Goal: Check status: Check status

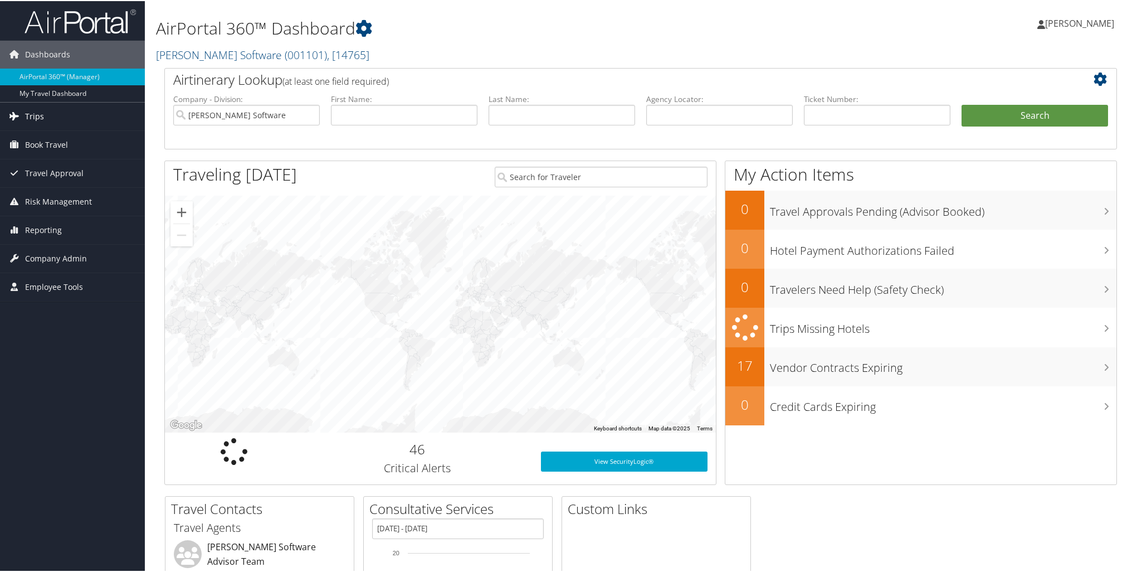
click at [28, 115] on span "Trips" at bounding box center [34, 115] width 19 height 28
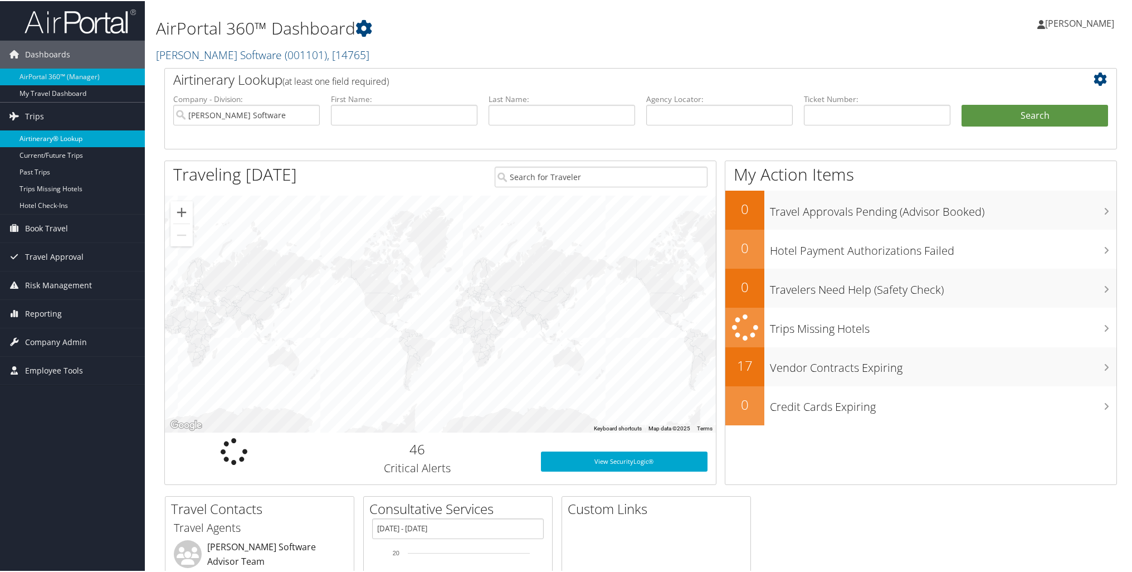
click at [37, 133] on link "Airtinerary® Lookup" at bounding box center [72, 137] width 145 height 17
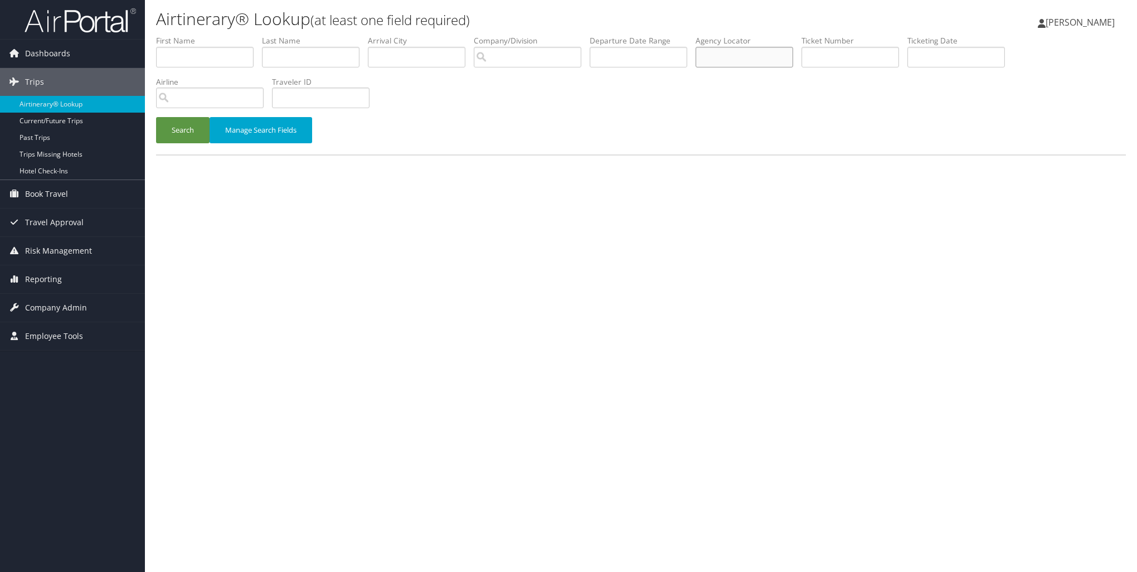
click at [727, 53] on input "text" at bounding box center [744, 57] width 98 height 21
paste input "D9N7PS"
click at [708, 58] on input "D9N7PS" at bounding box center [744, 57] width 98 height 21
click at [748, 56] on input "D9N7PS" at bounding box center [744, 57] width 98 height 21
type input "D9N7PS"
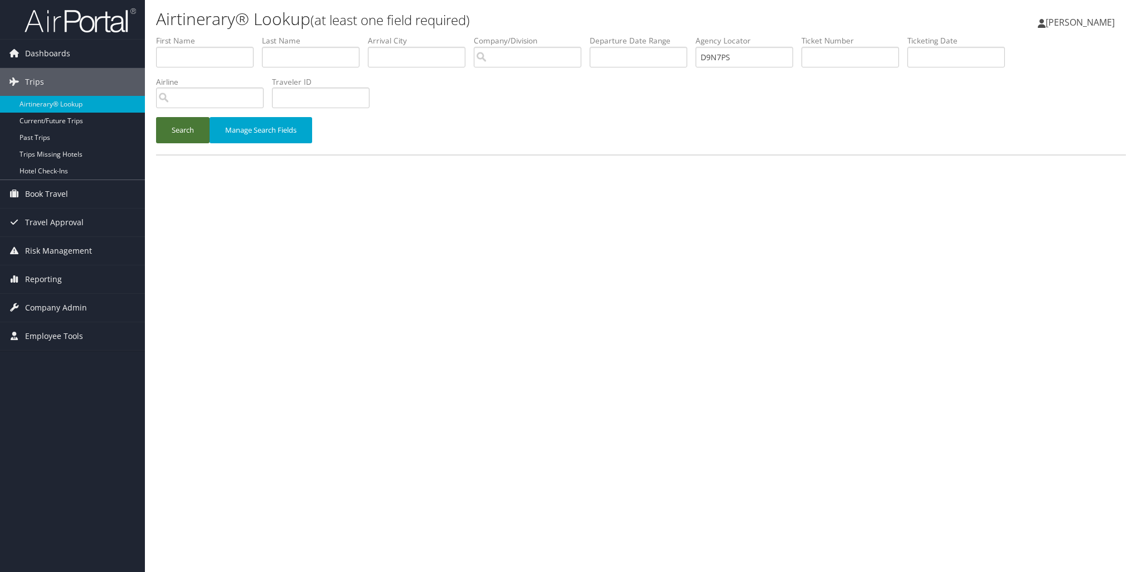
click at [180, 134] on button "Search" at bounding box center [182, 130] width 53 height 26
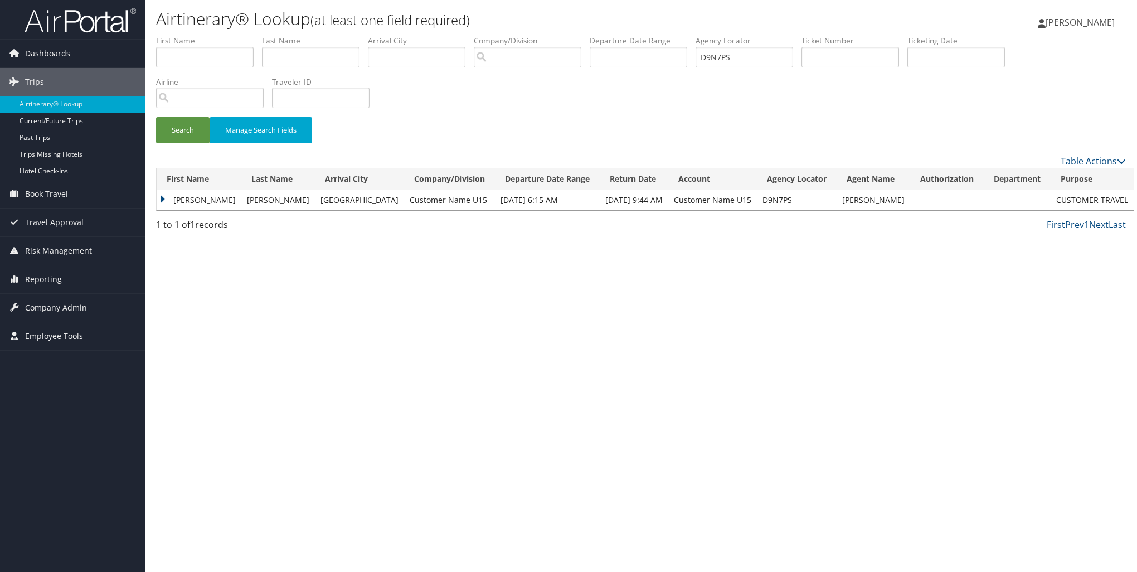
click at [163, 199] on td "BRETT MICHAEL" at bounding box center [199, 200] width 85 height 20
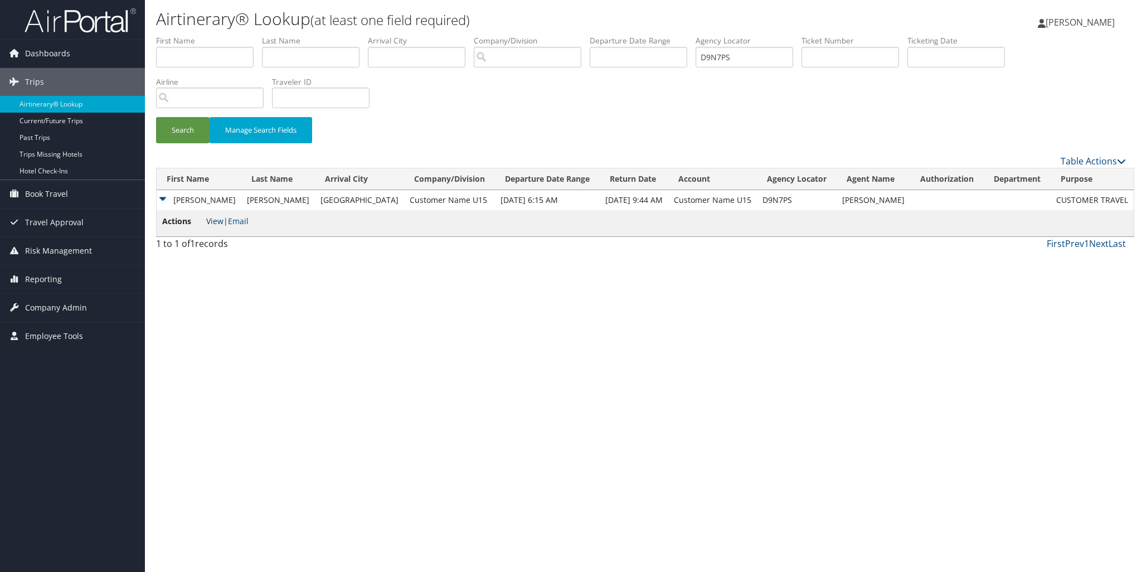
click at [213, 222] on link "View" at bounding box center [214, 221] width 17 height 11
drag, startPoint x: 765, startPoint y: 59, endPoint x: 664, endPoint y: 70, distance: 101.4
click at [664, 35] on ul "First Name Last Name Departure City Arrival City Company/Division Airport/City …" at bounding box center [640, 35] width 969 height 0
click at [837, 57] on input "text" at bounding box center [850, 57] width 98 height 21
paste input "0067309690413"
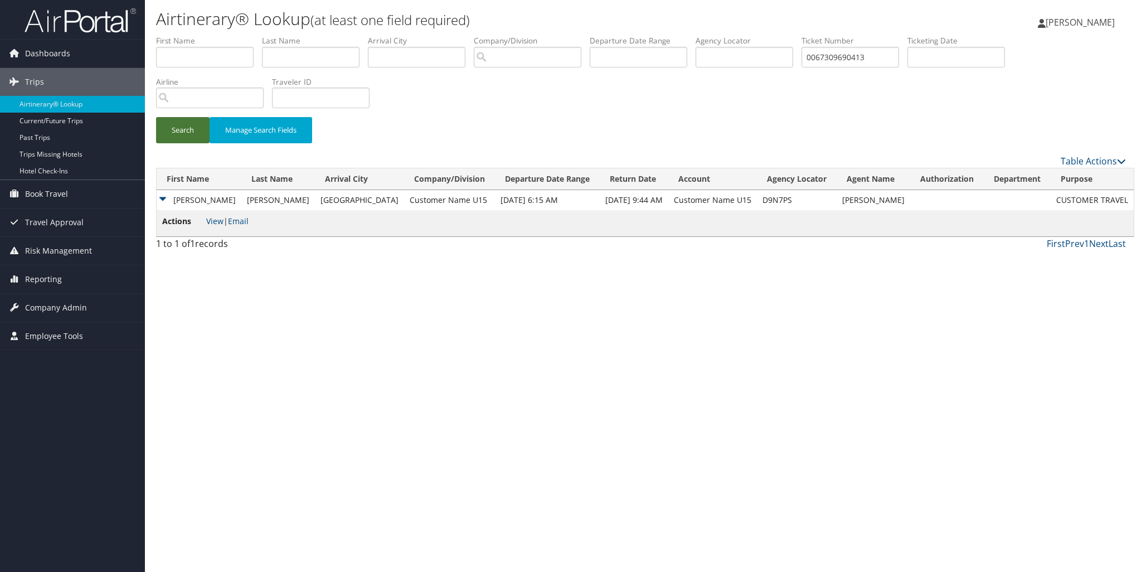
click at [185, 133] on button "Search" at bounding box center [182, 130] width 53 height 26
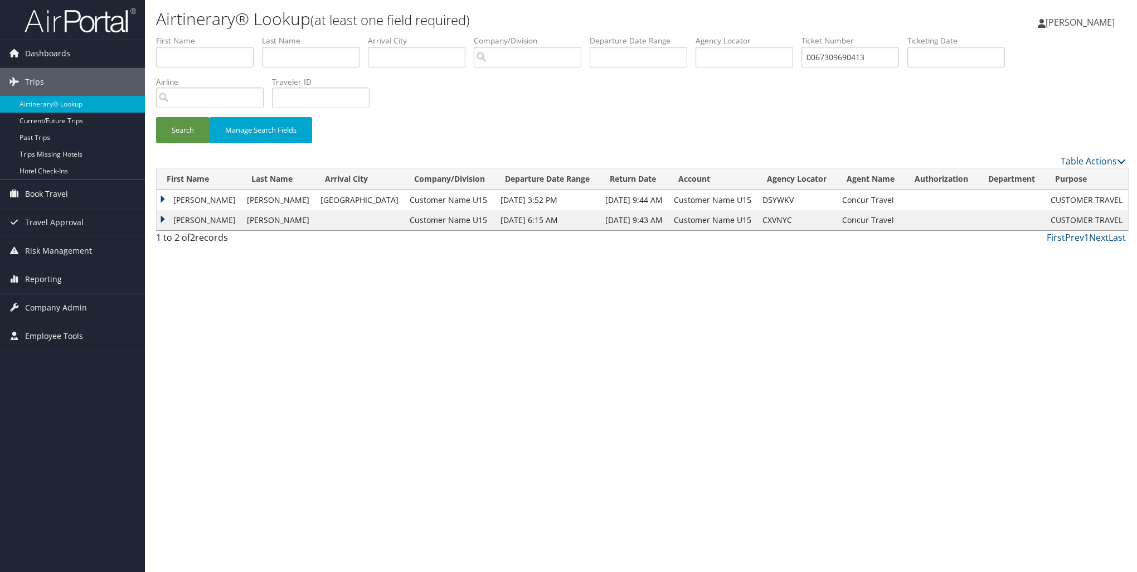
click at [160, 219] on td "BRETT MICHAEL" at bounding box center [199, 220] width 85 height 20
click at [217, 240] on link "View" at bounding box center [214, 241] width 17 height 11
drag, startPoint x: 892, startPoint y: 56, endPoint x: 762, endPoint y: 65, distance: 130.2
click at [762, 35] on ul "First Name Last Name Departure City Arrival City Company/Division Airport/City …" at bounding box center [640, 35] width 969 height 0
paste input "10486145"
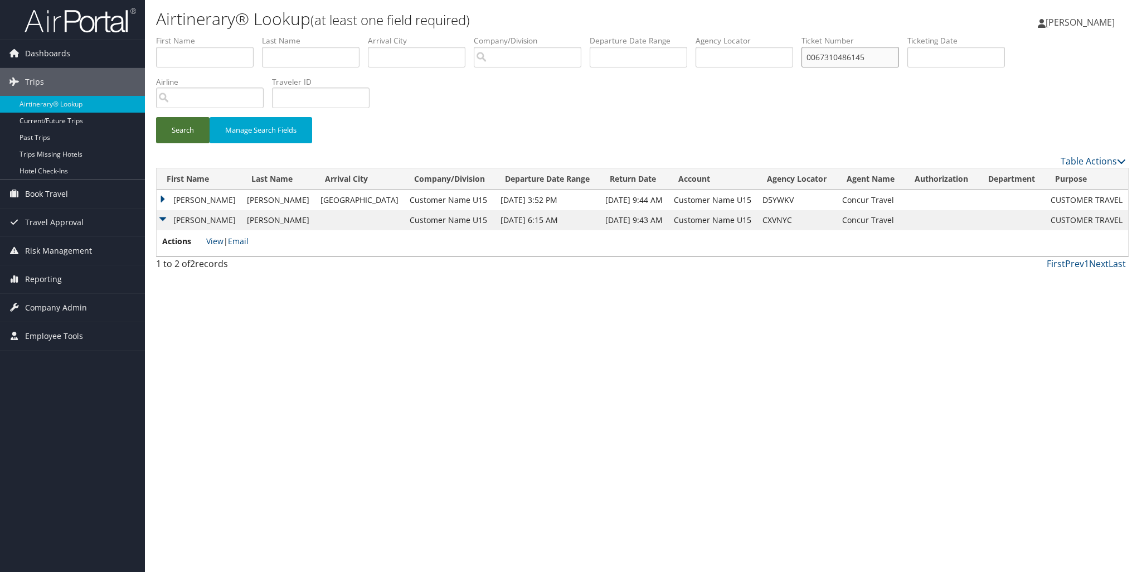
type input "0067310486145"
click at [181, 134] on button "Search" at bounding box center [182, 130] width 53 height 26
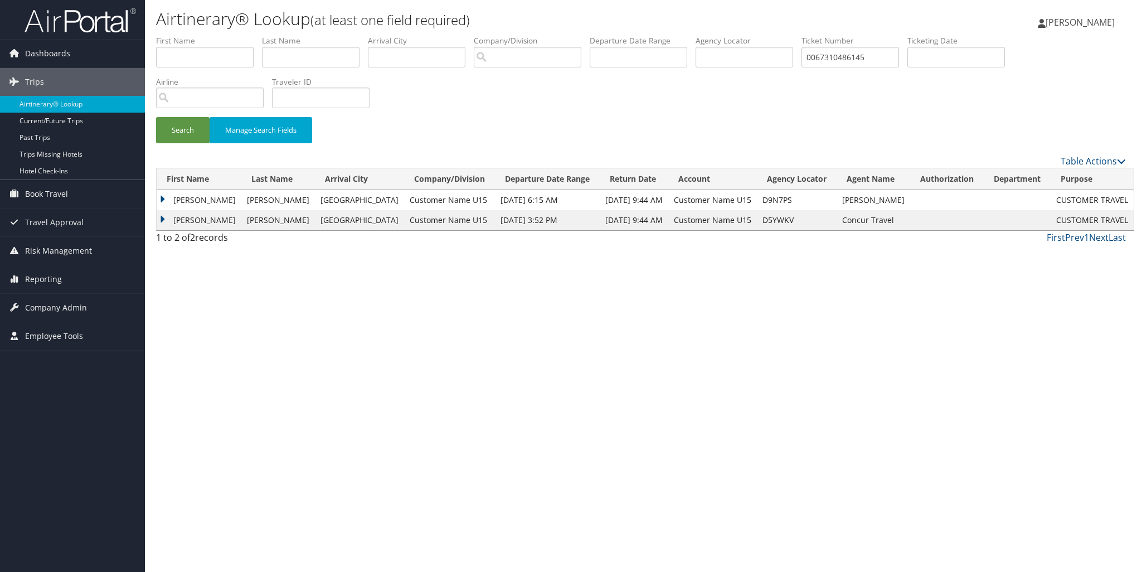
click at [163, 220] on td "BRETT MICHAEL" at bounding box center [199, 220] width 85 height 20
click at [162, 219] on td "BRETT MICHAEL" at bounding box center [199, 220] width 85 height 20
click at [163, 217] on td "BRETT MICHAEL" at bounding box center [199, 220] width 85 height 20
click at [216, 241] on link "View" at bounding box center [214, 241] width 17 height 11
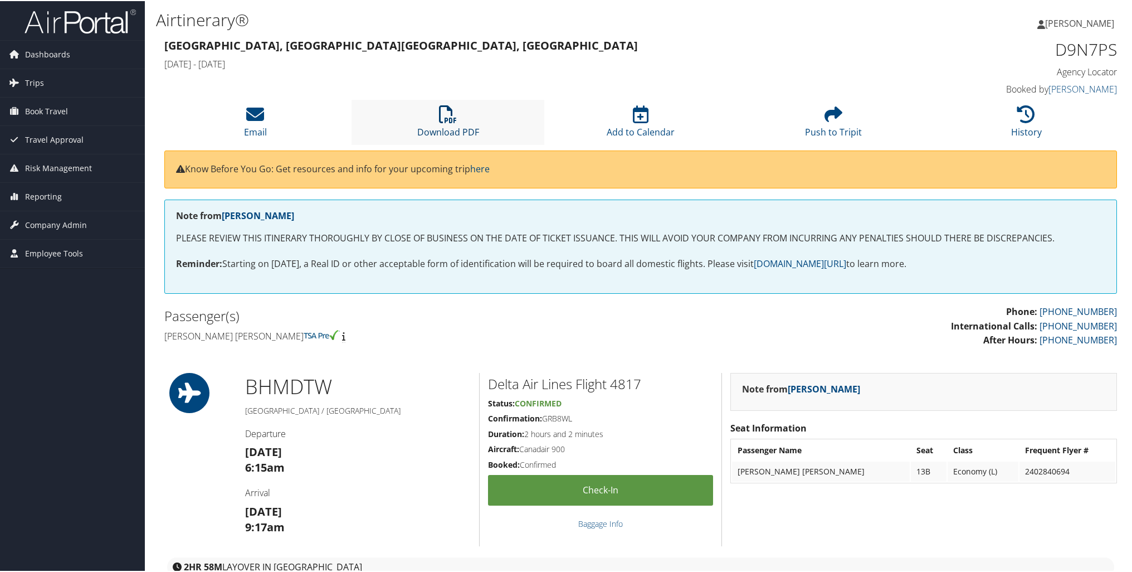
click at [452, 129] on link "Download PDF" at bounding box center [448, 123] width 62 height 27
click at [701, 65] on h4 "Mon 08 Sep 2025 - Fri 12 Sep 2025" at bounding box center [519, 63] width 710 height 12
click at [456, 127] on link "Download PDF" at bounding box center [448, 123] width 62 height 27
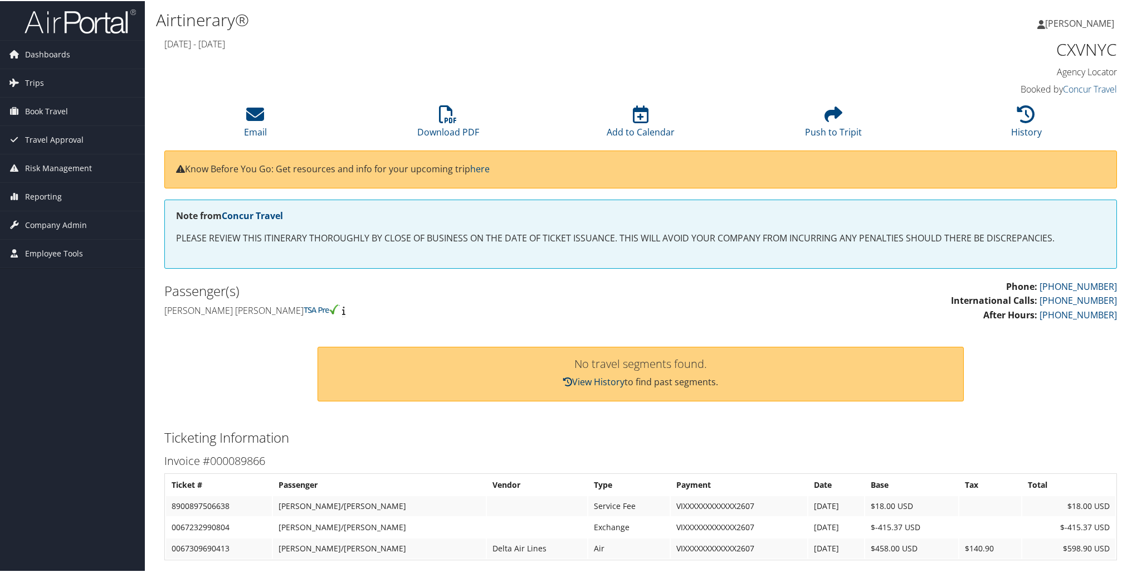
click at [596, 381] on link "View History" at bounding box center [593, 380] width 61 height 12
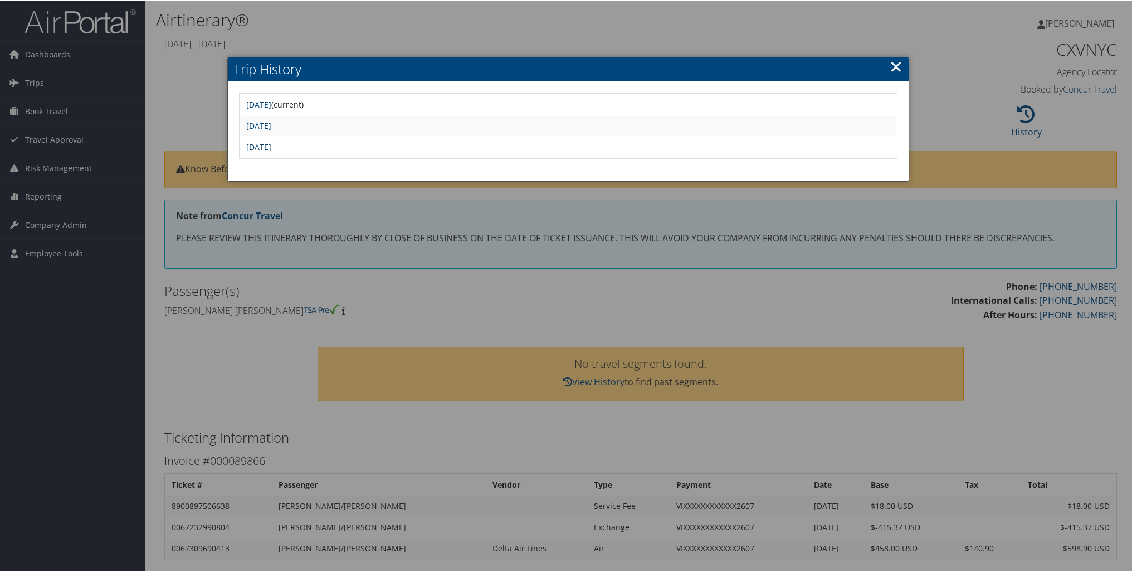
click at [271, 145] on link "[DATE]" at bounding box center [258, 145] width 25 height 11
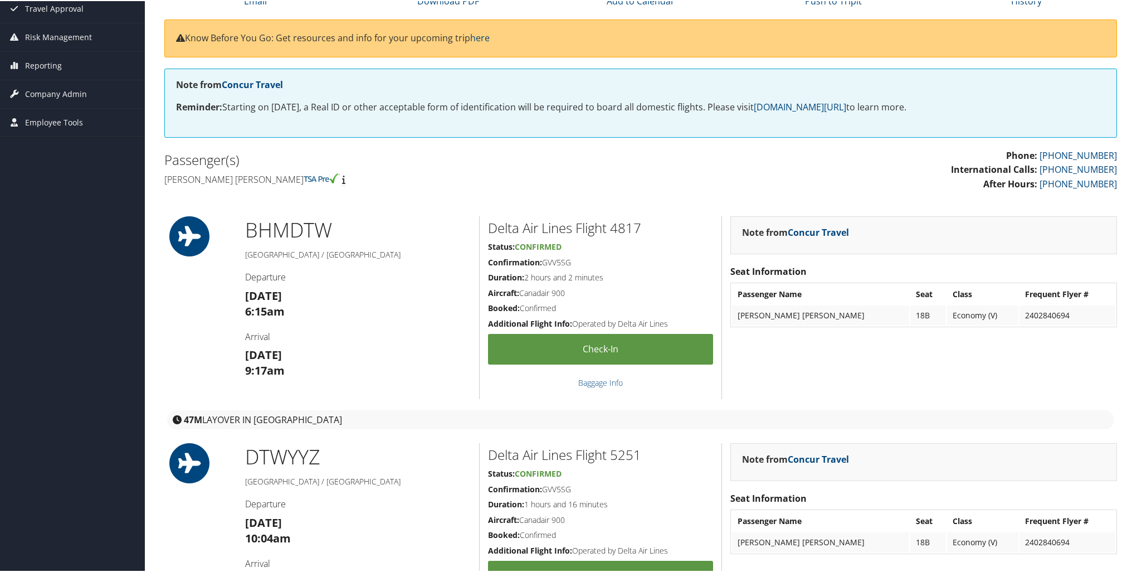
scroll to position [101, 0]
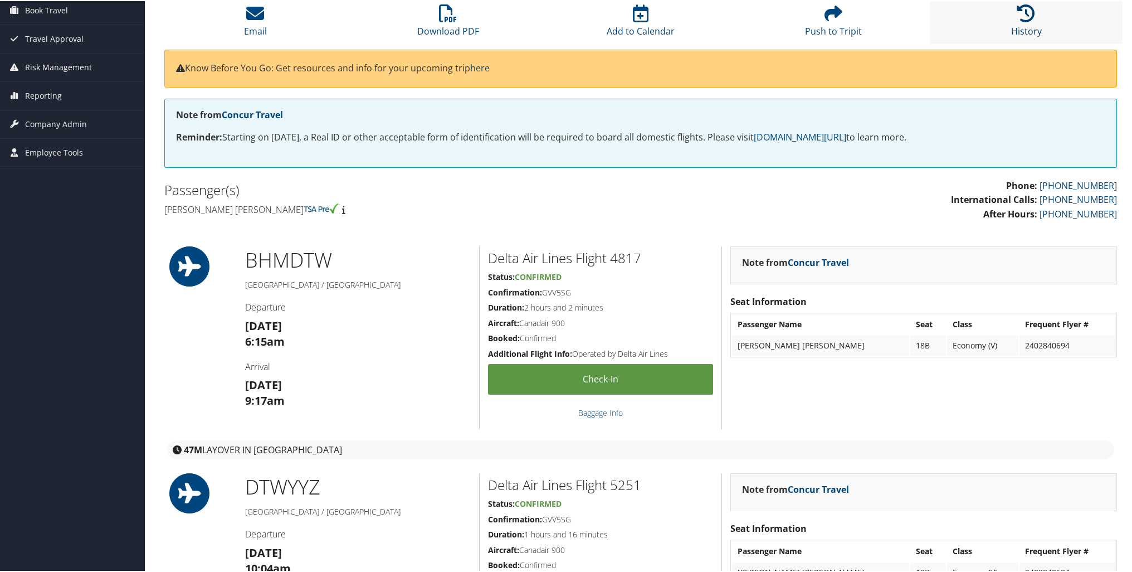
click at [1023, 8] on icon at bounding box center [1026, 12] width 18 height 18
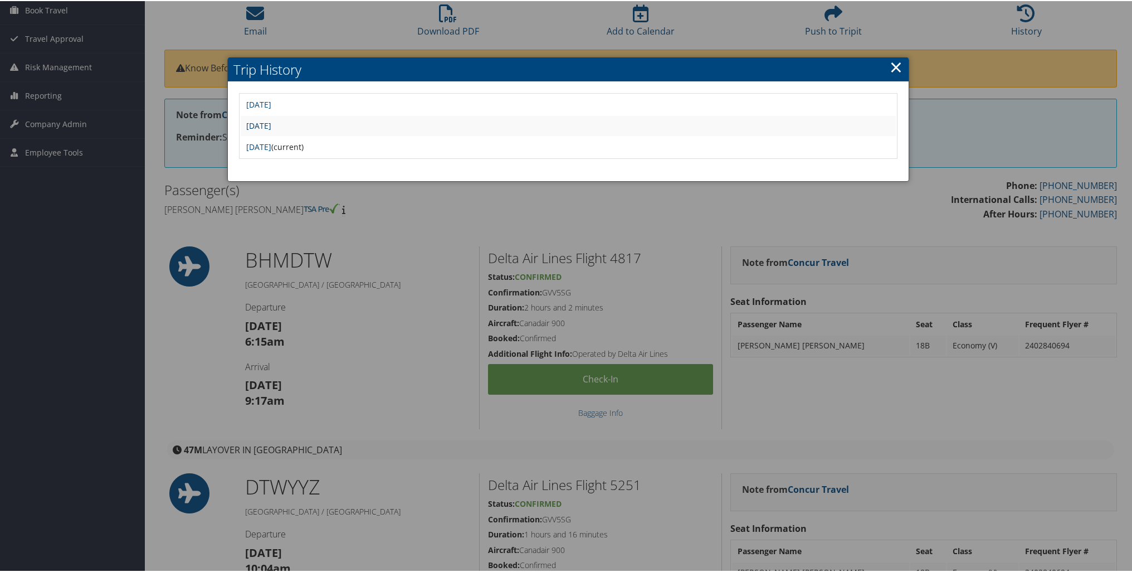
click at [271, 126] on link "[DATE]" at bounding box center [258, 124] width 25 height 11
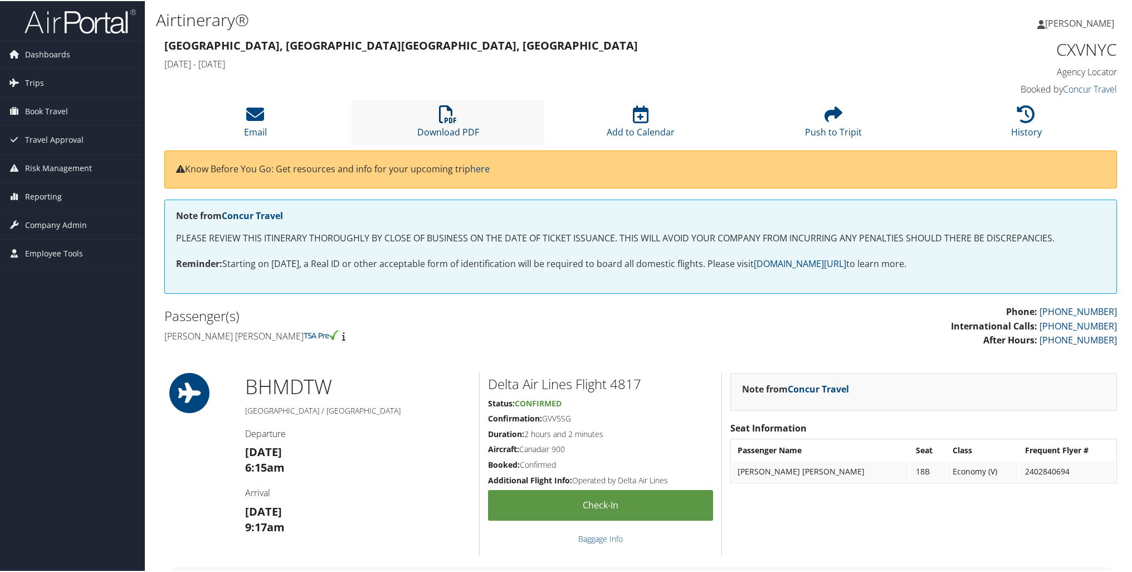
click at [450, 128] on link "Download PDF" at bounding box center [448, 123] width 62 height 27
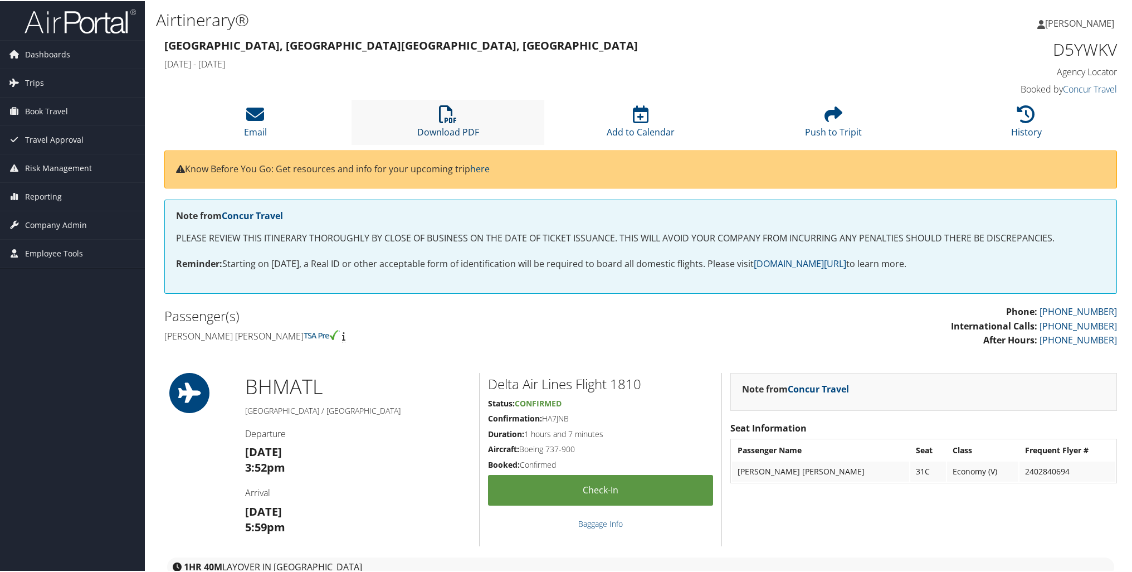
click at [442, 131] on link "Download PDF" at bounding box center [448, 123] width 62 height 27
